Goal: Task Accomplishment & Management: Understand process/instructions

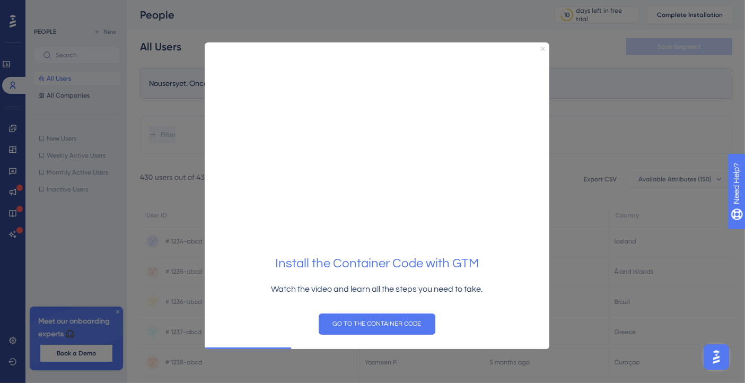
click at [540, 47] on icon "Close Preview" at bounding box center [542, 49] width 4 height 4
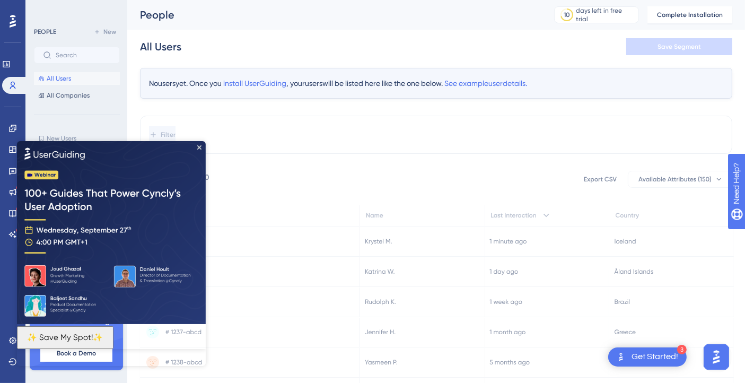
click at [199, 151] on img at bounding box center [111, 232] width 189 height 183
click at [202, 149] on img at bounding box center [111, 232] width 189 height 183
click at [198, 145] on icon "Close Preview" at bounding box center [199, 147] width 4 height 4
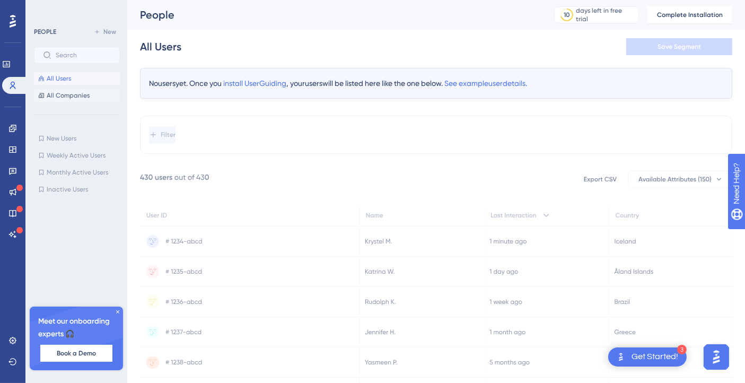
click at [86, 96] on span "All Companies" at bounding box center [68, 95] width 43 height 8
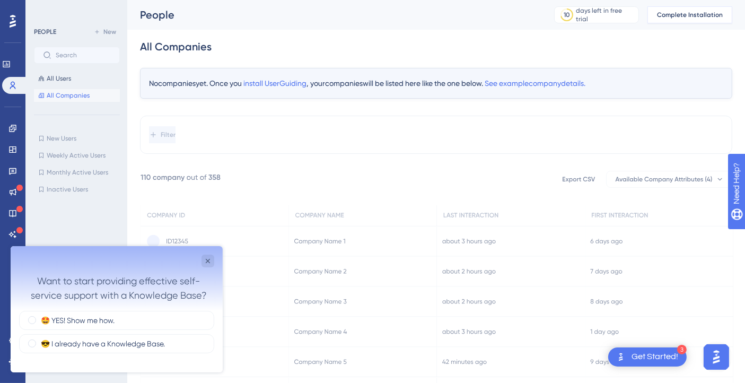
click at [690, 14] on span "Complete Installation" at bounding box center [690, 15] width 66 height 8
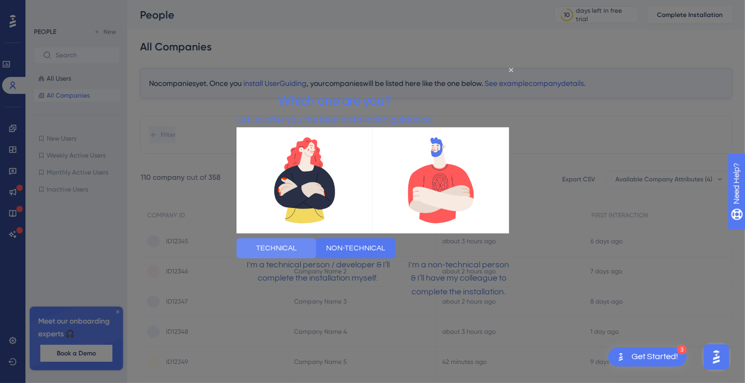
click at [313, 247] on button "TECHNICAL" at bounding box center [276, 248] width 80 height 20
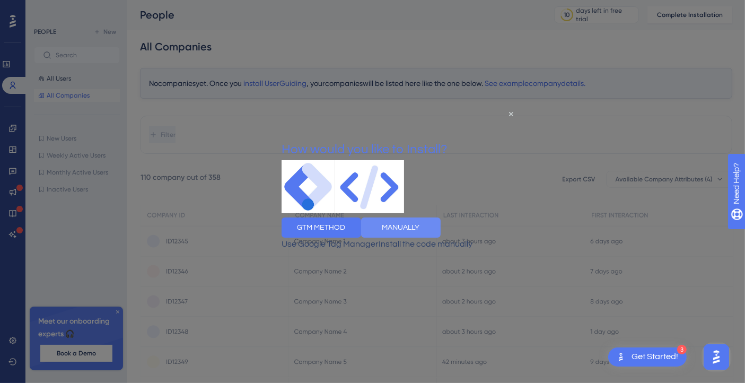
click at [433, 237] on button "MANUALLY" at bounding box center [401, 227] width 80 height 20
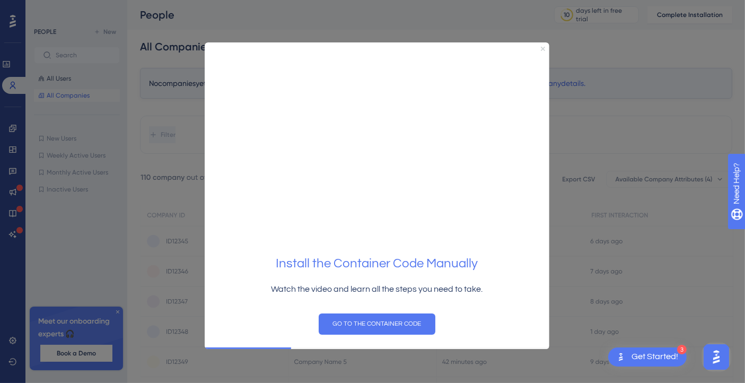
click at [541, 49] on icon "Close Preview" at bounding box center [542, 49] width 4 height 4
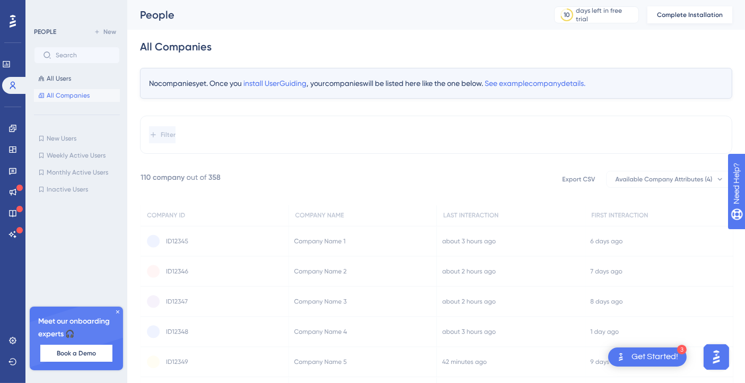
click at [693, 14] on span "Complete Installation" at bounding box center [690, 15] width 66 height 8
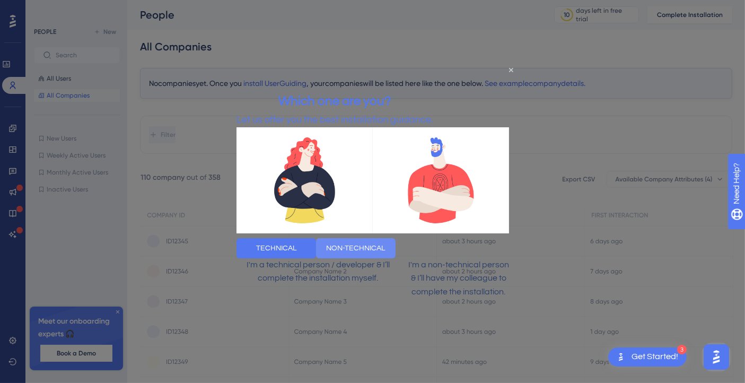
click at [395, 257] on button "NON-TECHNICAL" at bounding box center [356, 248] width 80 height 20
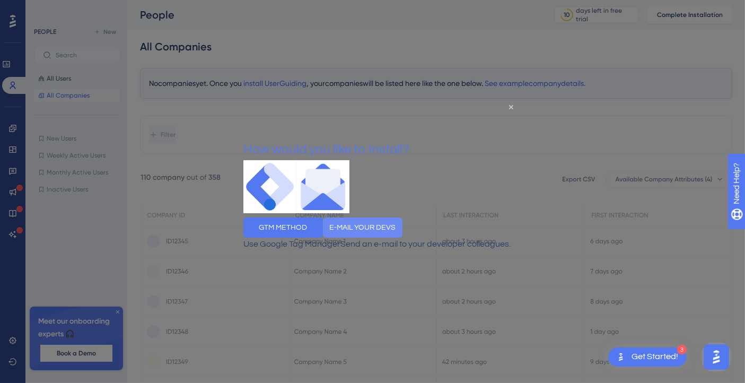
click at [402, 231] on button "E-MAIL YOUR DEVS" at bounding box center [362, 227] width 80 height 20
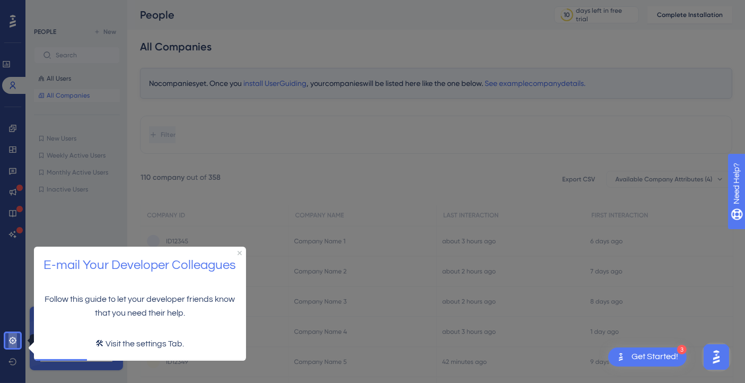
click at [15, 341] on icon at bounding box center [12, 340] width 7 height 7
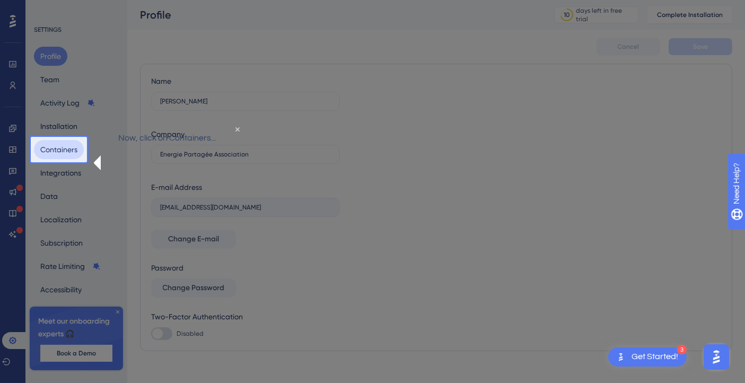
click at [59, 153] on button "Containers" at bounding box center [59, 149] width 50 height 19
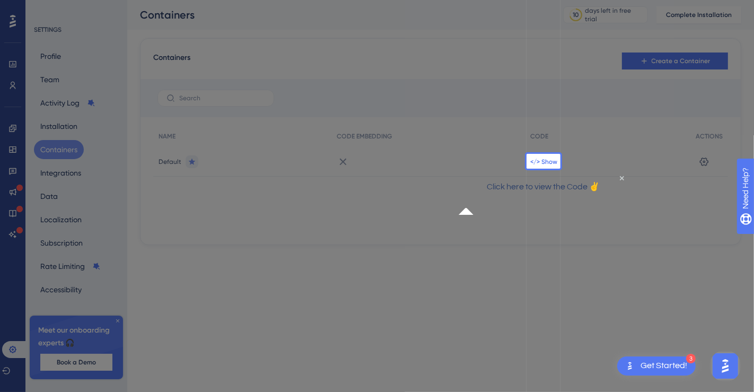
click at [549, 161] on span "</> Show" at bounding box center [543, 162] width 27 height 8
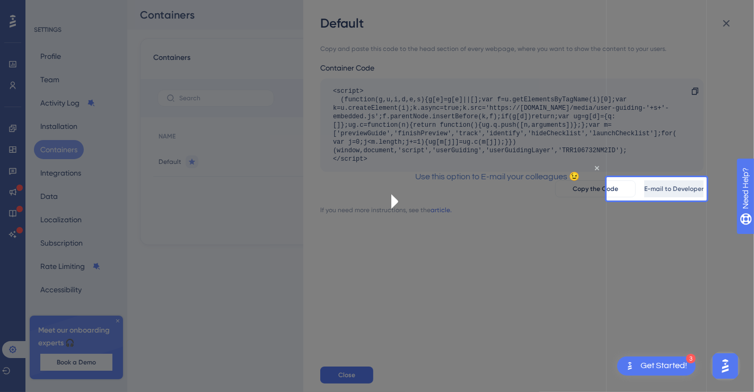
click at [667, 185] on span "E-mail to Developer" at bounding box center [673, 189] width 59 height 8
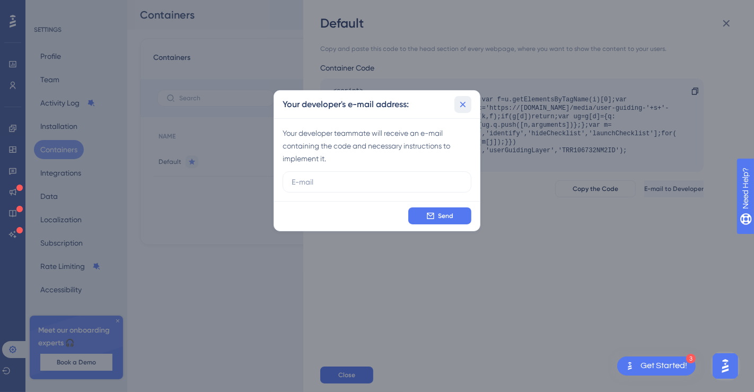
click at [459, 108] on icon at bounding box center [463, 104] width 11 height 11
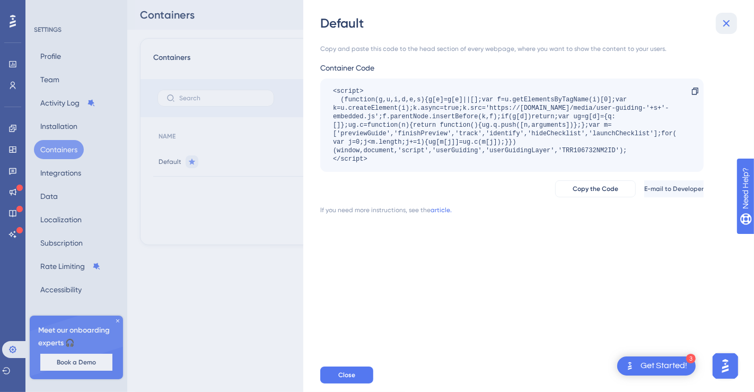
click at [725, 23] on icon at bounding box center [726, 23] width 13 height 13
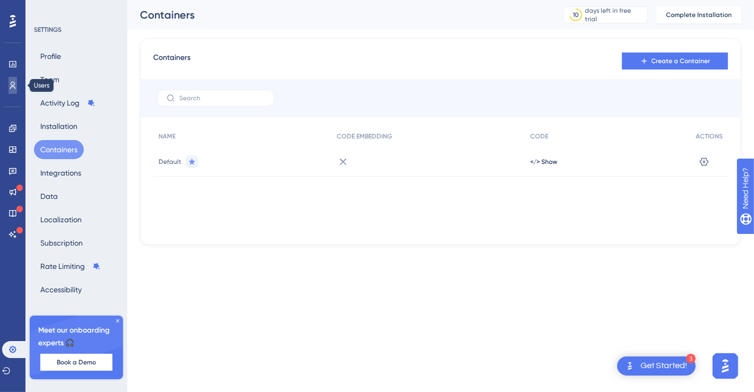
click at [8, 85] on link at bounding box center [12, 85] width 8 height 17
